Goal: Check status: Check status

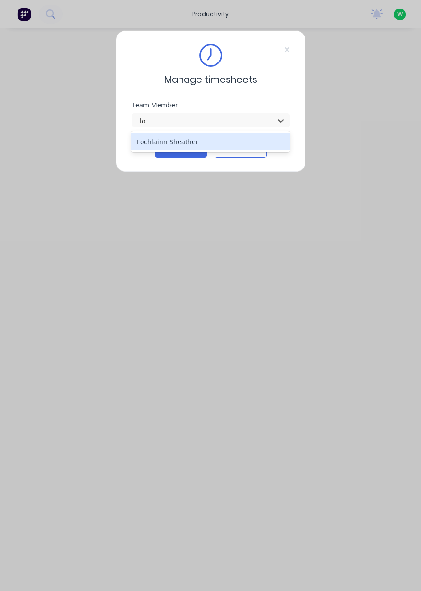
click at [164, 138] on div "Lochlainn Sheather" at bounding box center [210, 142] width 158 height 18
type input "lo"
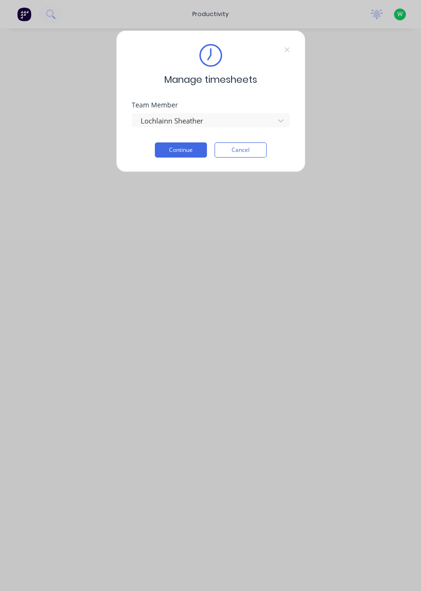
click at [171, 157] on button "Continue" at bounding box center [181, 149] width 52 height 15
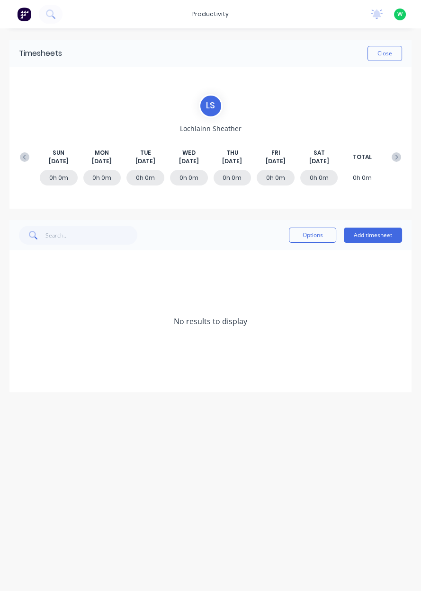
click at [27, 163] on button at bounding box center [24, 157] width 19 height 17
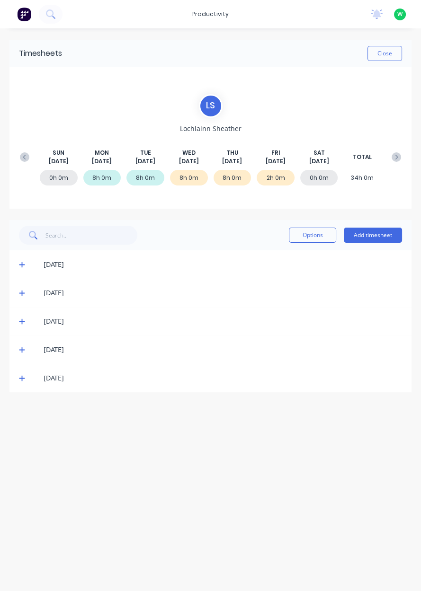
click at [23, 338] on div "[DATE]" at bounding box center [210, 349] width 402 height 28
click at [25, 347] on span at bounding box center [23, 349] width 9 height 9
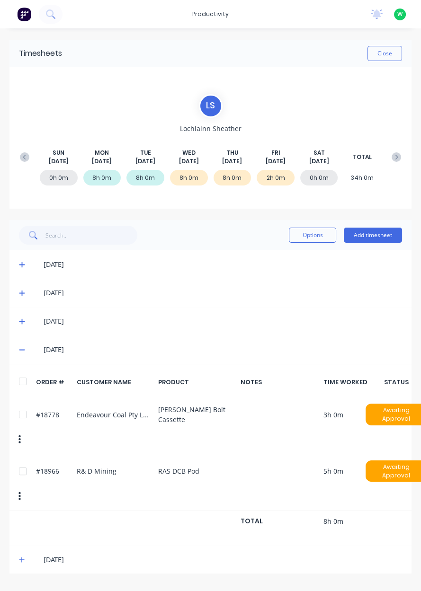
click at [35, 324] on div "[DATE]" at bounding box center [214, 321] width 373 height 10
click at [24, 317] on span at bounding box center [23, 321] width 9 height 9
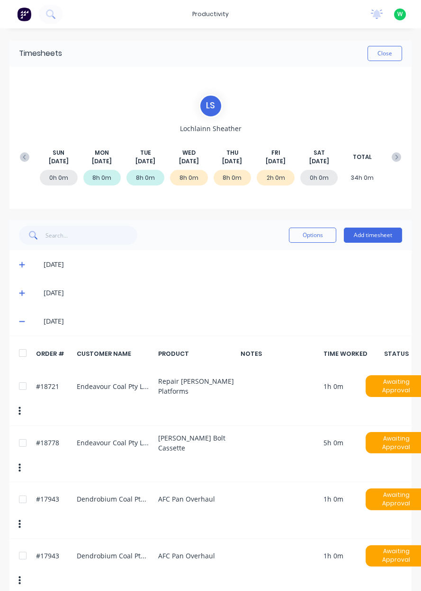
click at [391, 57] on button "Close" at bounding box center [384, 53] width 35 height 15
